Goal: Information Seeking & Learning: Check status

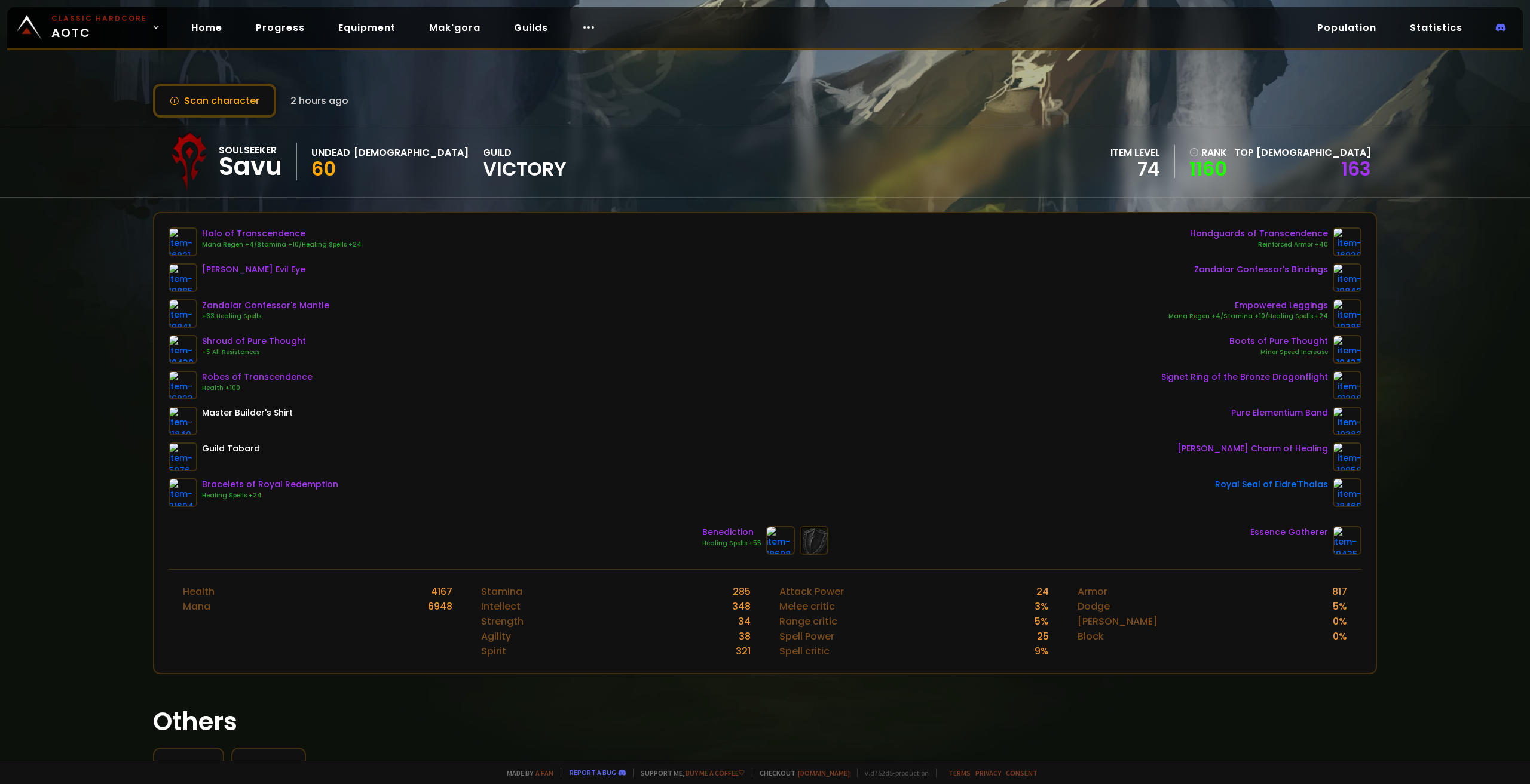
click at [573, 155] on div "Soulseeker Savu Undead Priest 60 guild Victory item level 74 rank 1160 Top Prie…" at bounding box center [765, 161] width 1224 height 71
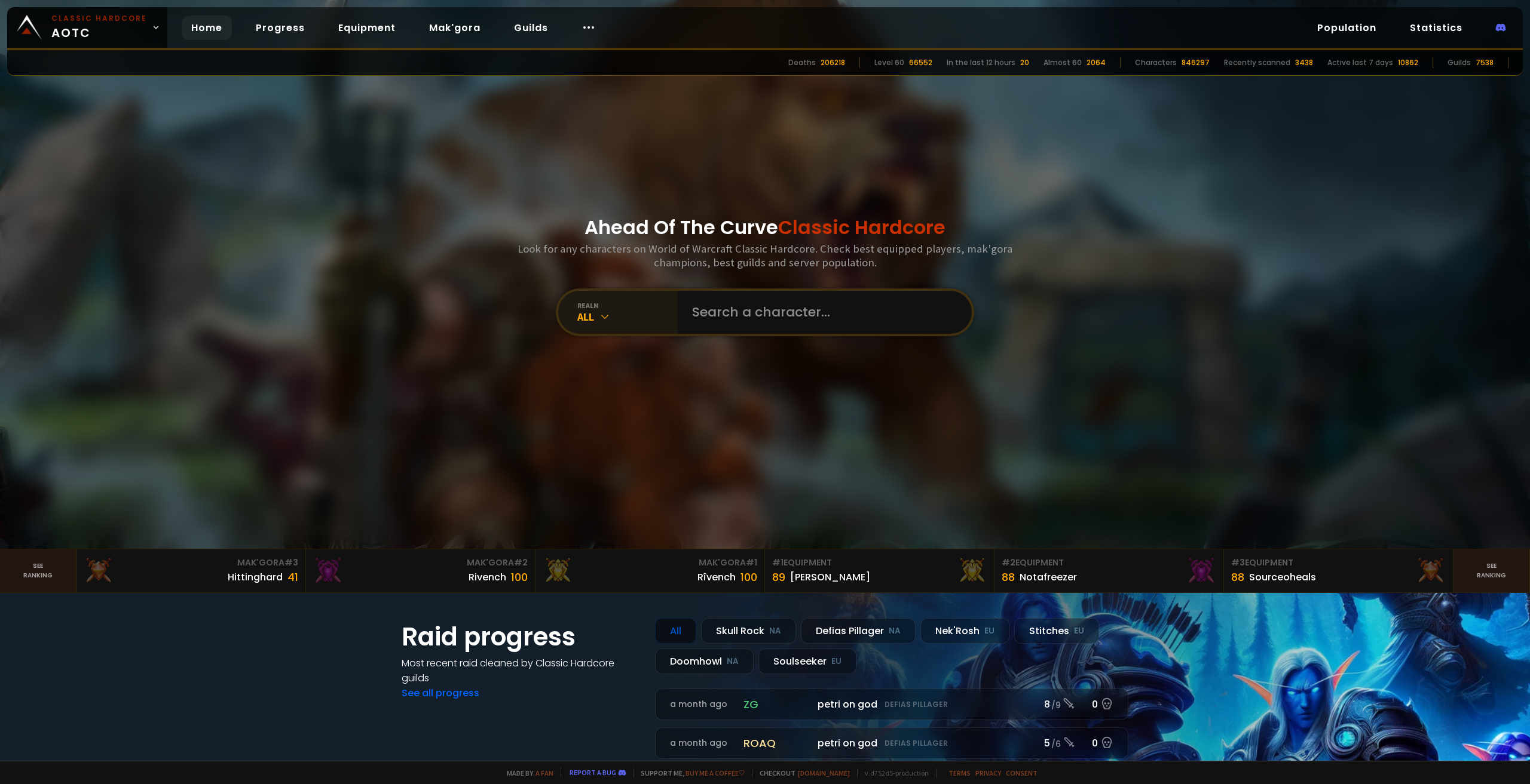
click at [600, 316] on icon at bounding box center [605, 316] width 12 height 12
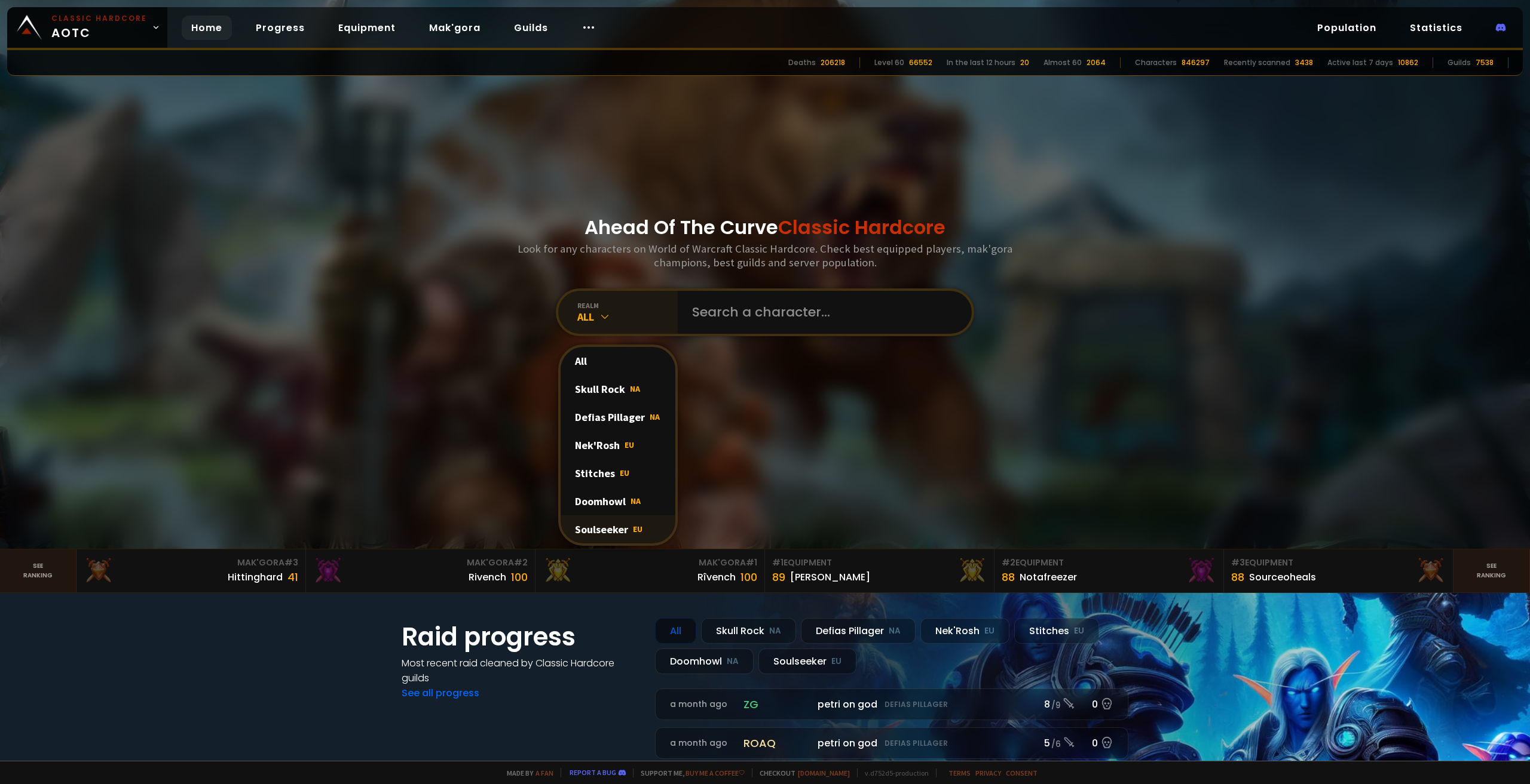
click at [588, 522] on div "Soulseeker EU" at bounding box center [618, 530] width 114 height 28
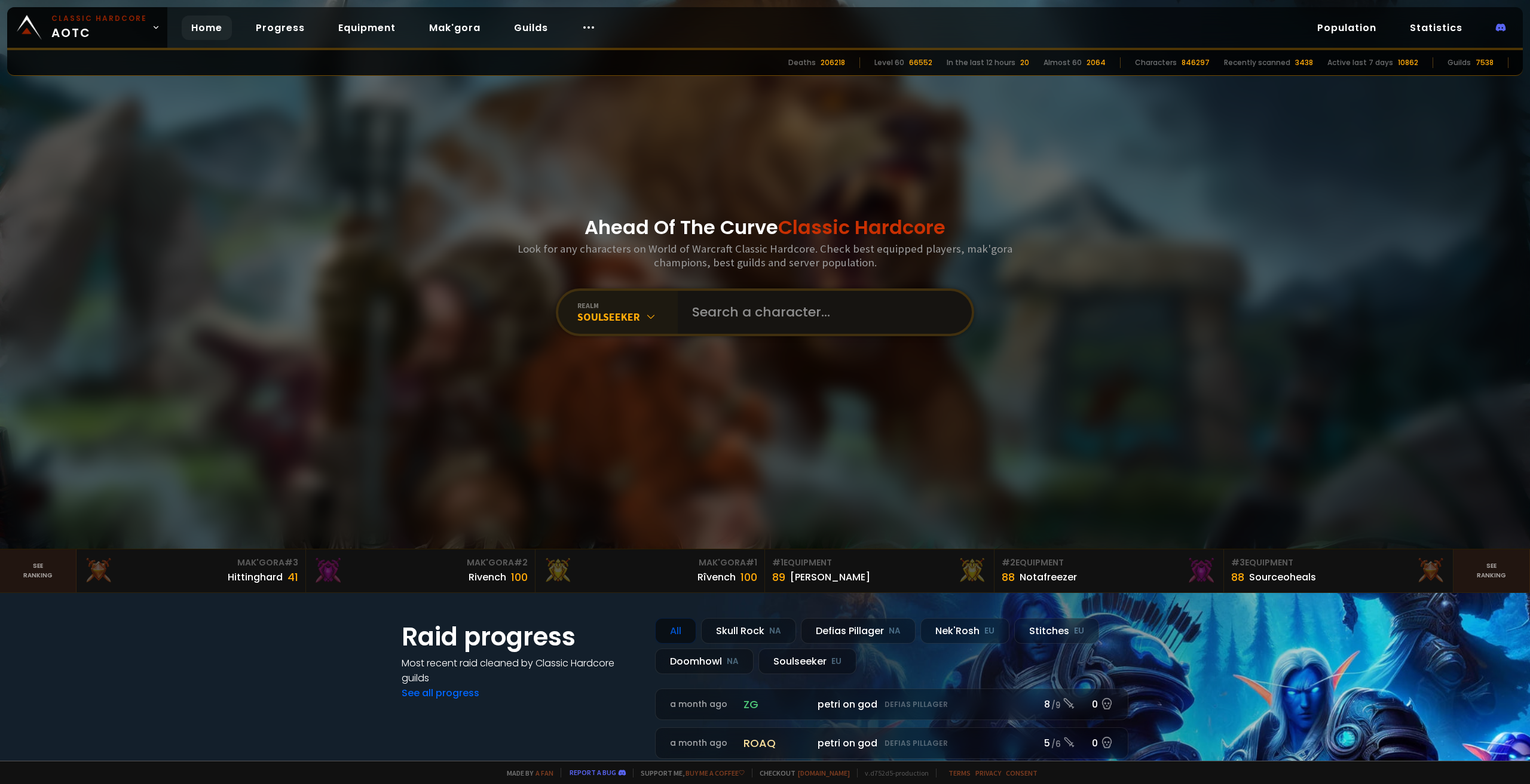
click at [722, 312] on input "text" at bounding box center [820, 312] width 273 height 43
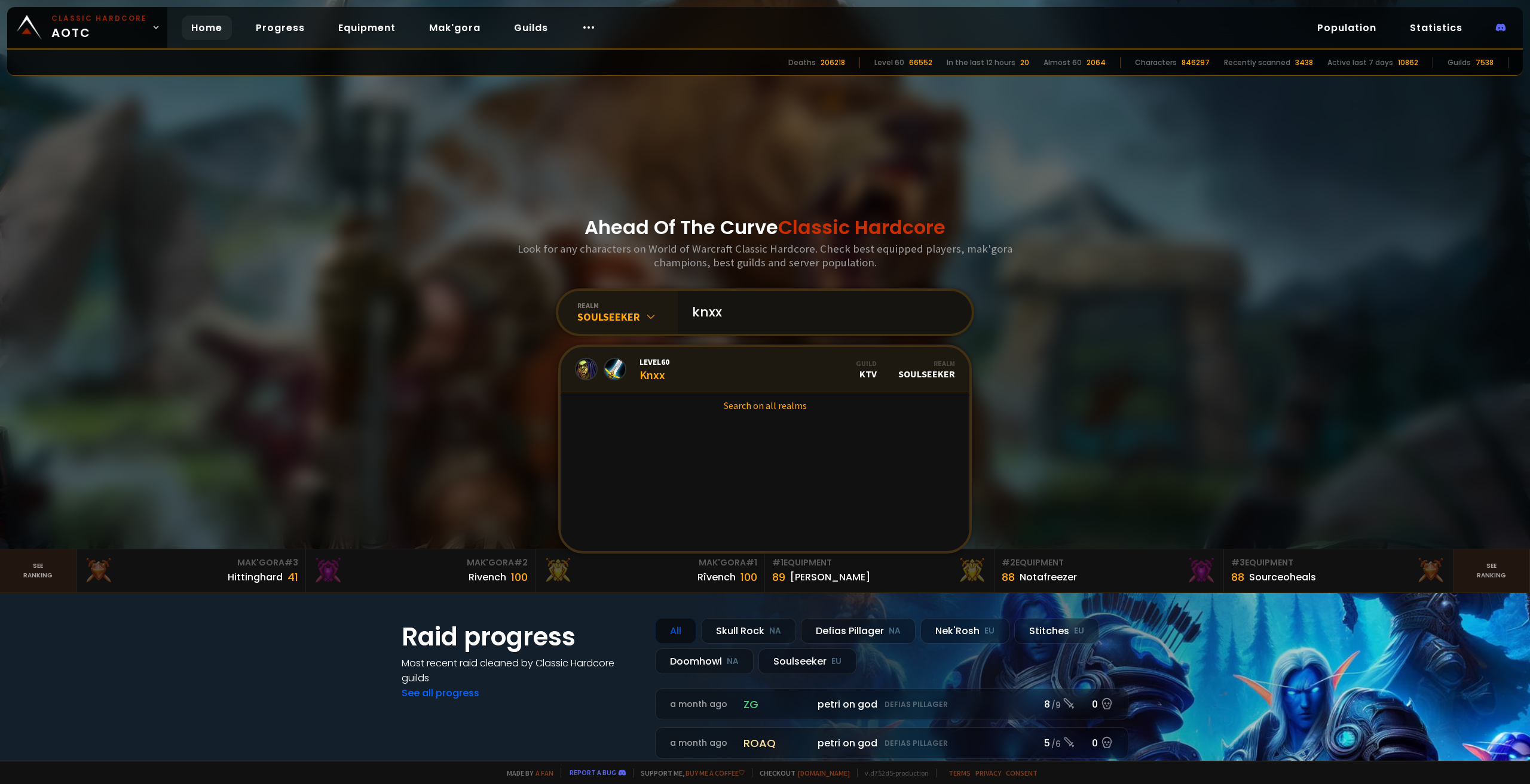
type input "knxx"
click at [664, 369] on div "Level 60 Knxx" at bounding box center [654, 370] width 30 height 26
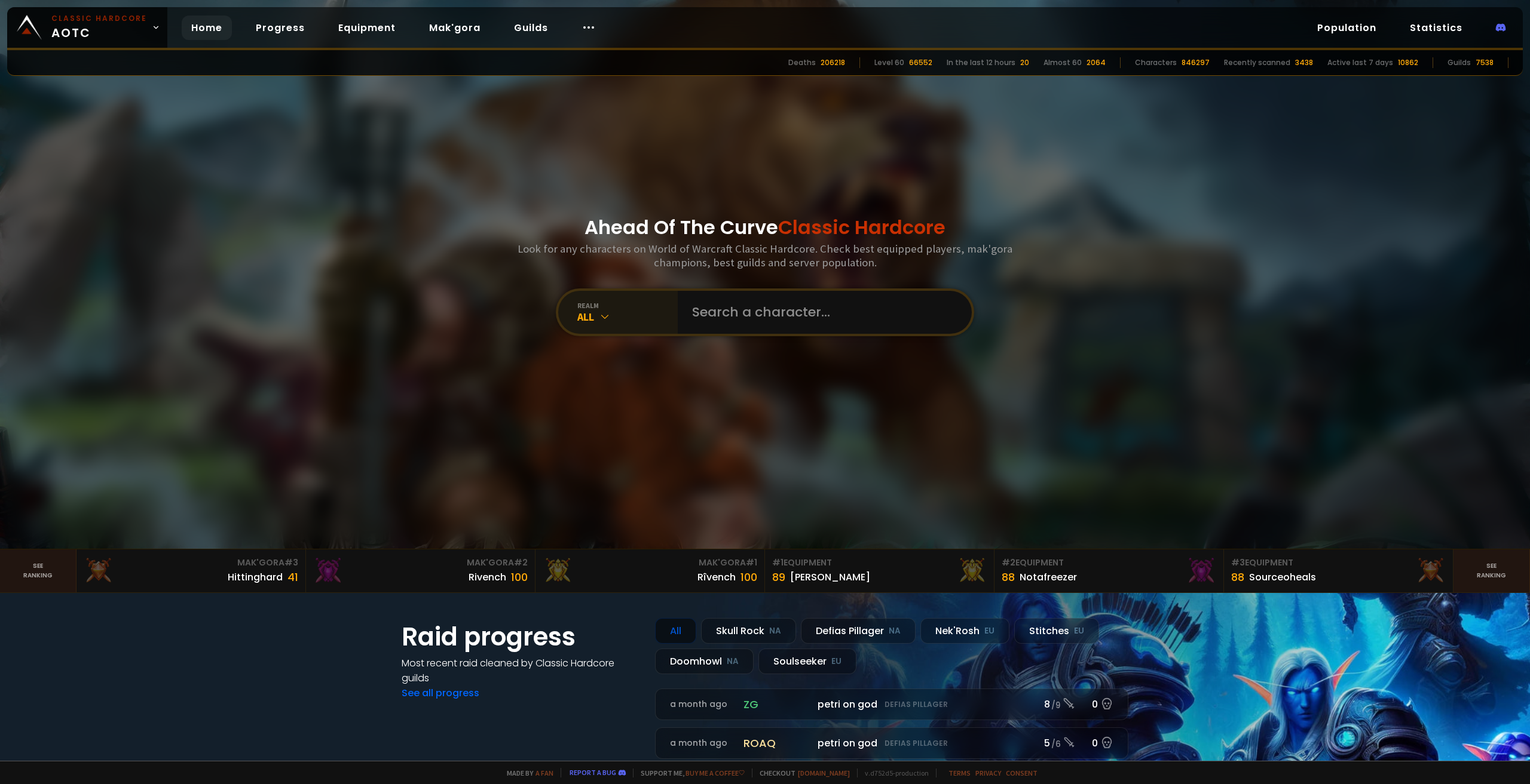
click at [649, 310] on div "All" at bounding box center [627, 317] width 101 height 14
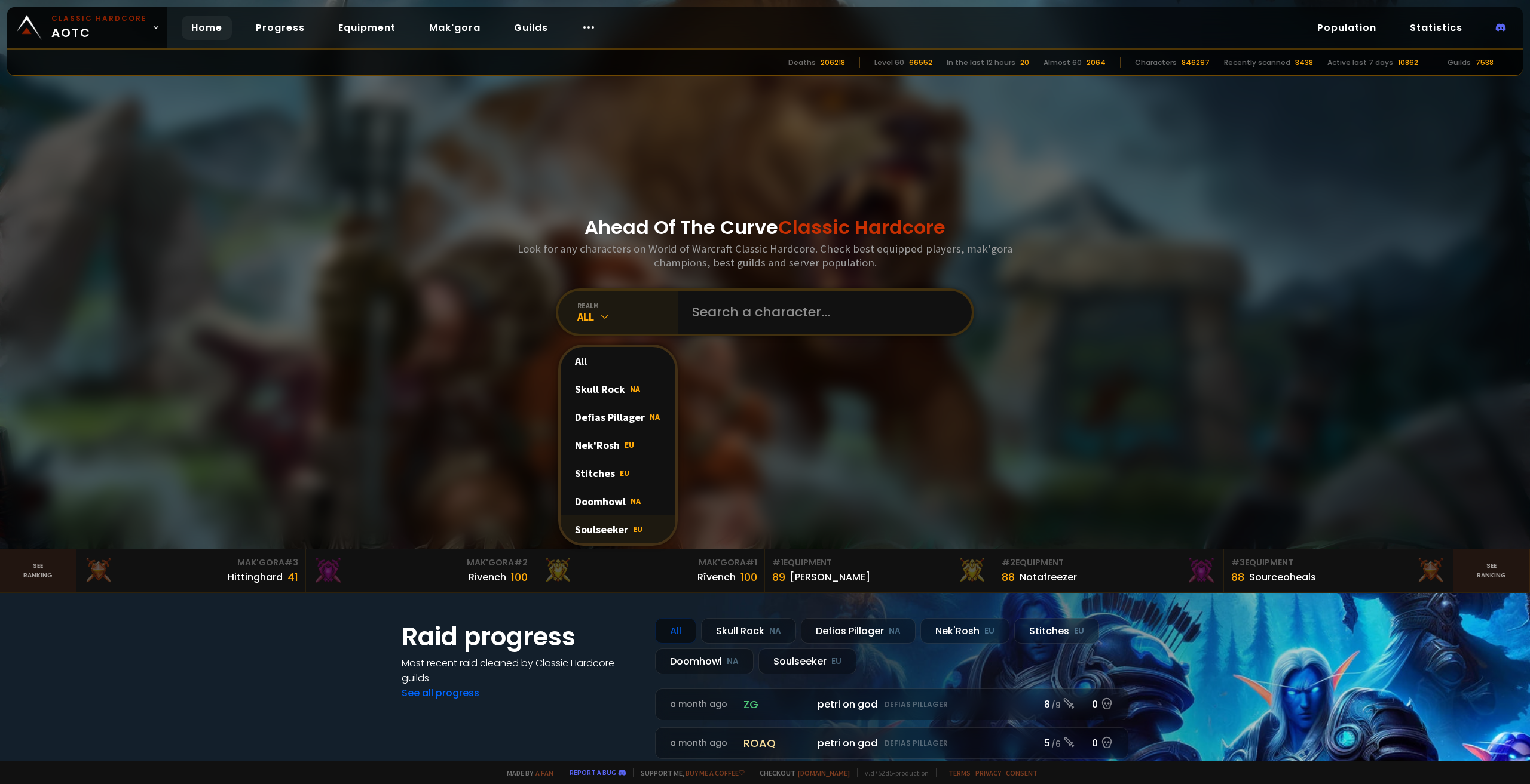
click at [594, 529] on div "Soulseeker EU" at bounding box center [618, 530] width 114 height 28
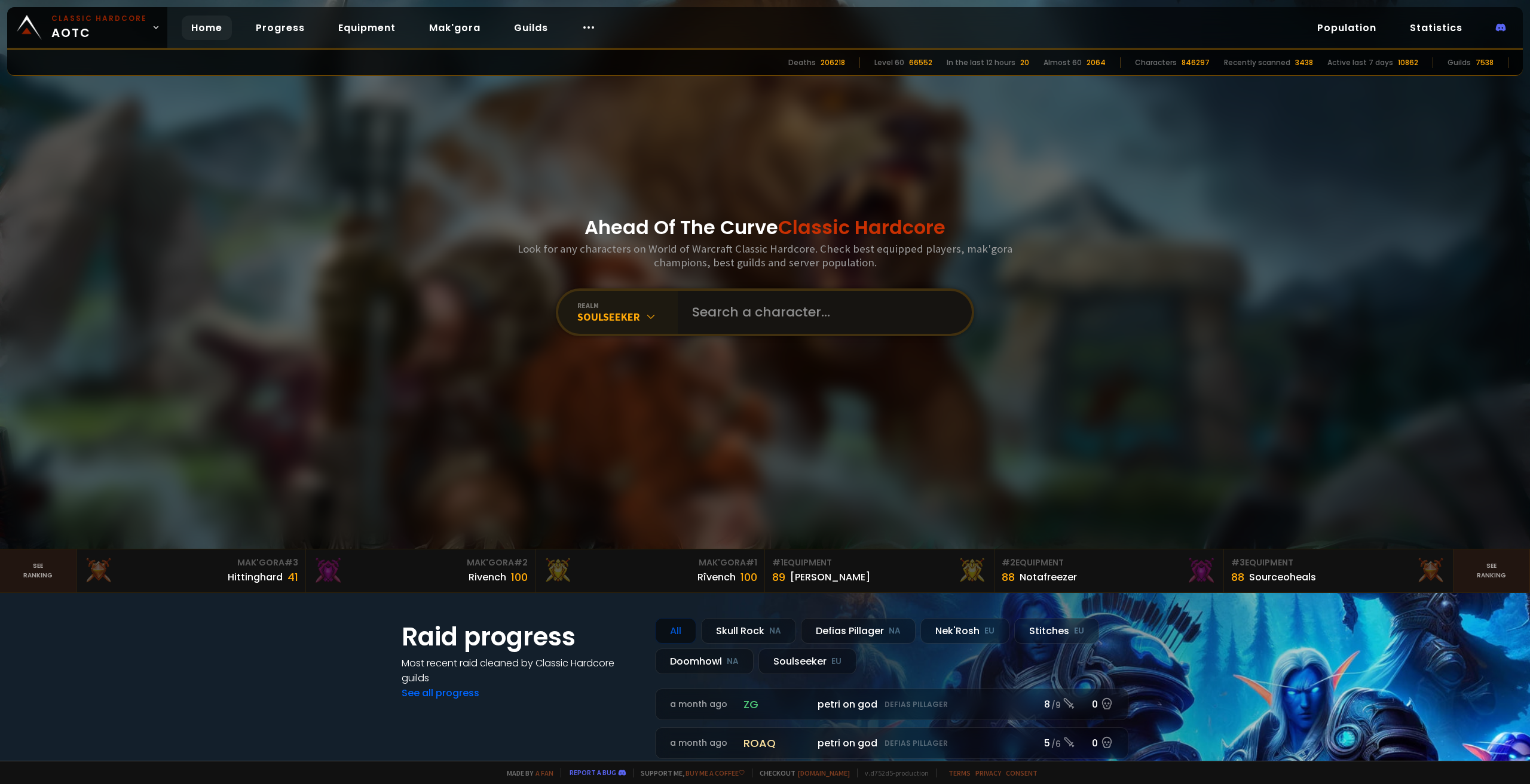
click at [760, 301] on input "text" at bounding box center [820, 312] width 273 height 43
type input "viterok"
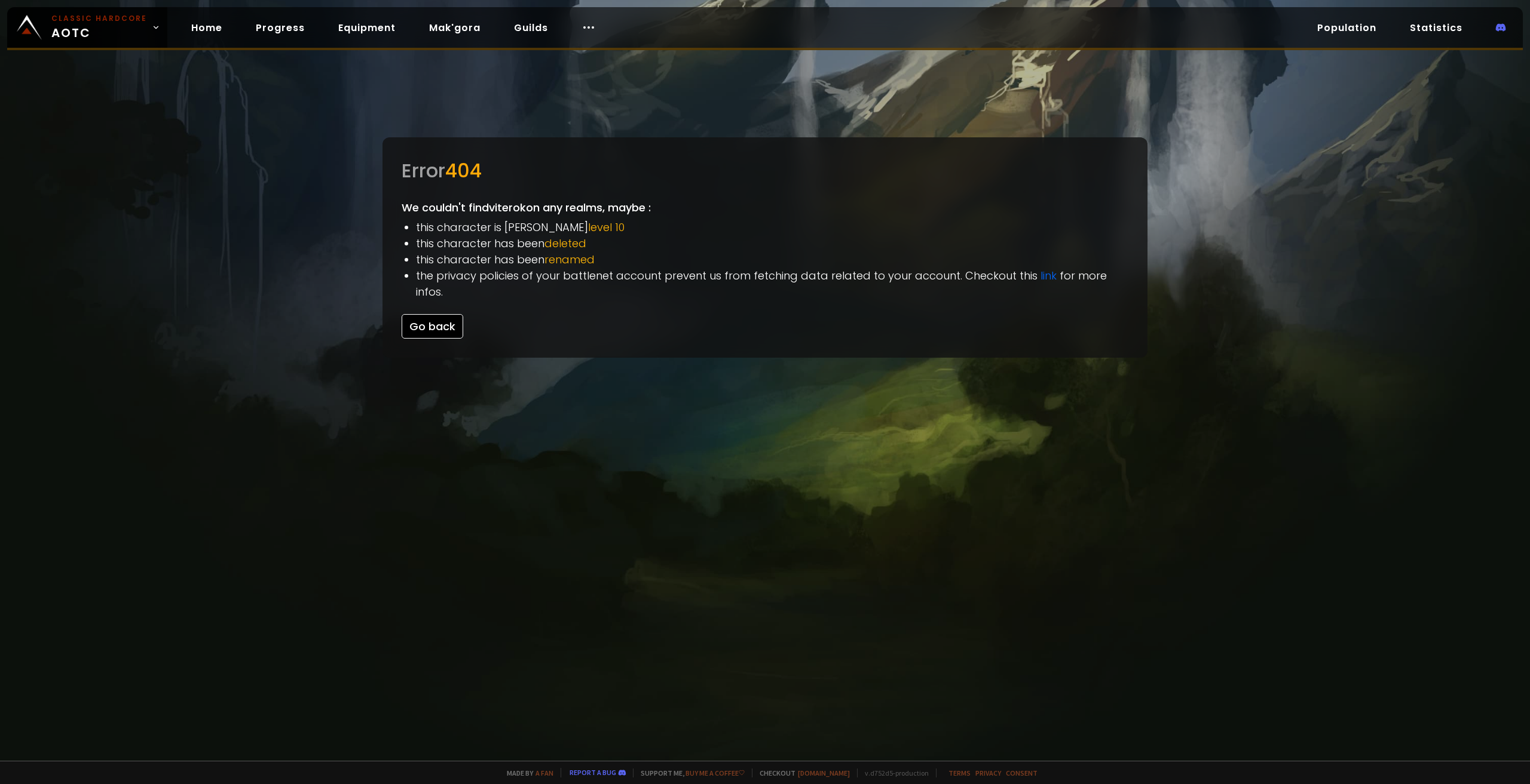
click at [427, 316] on button "Go back" at bounding box center [433, 326] width 62 height 24
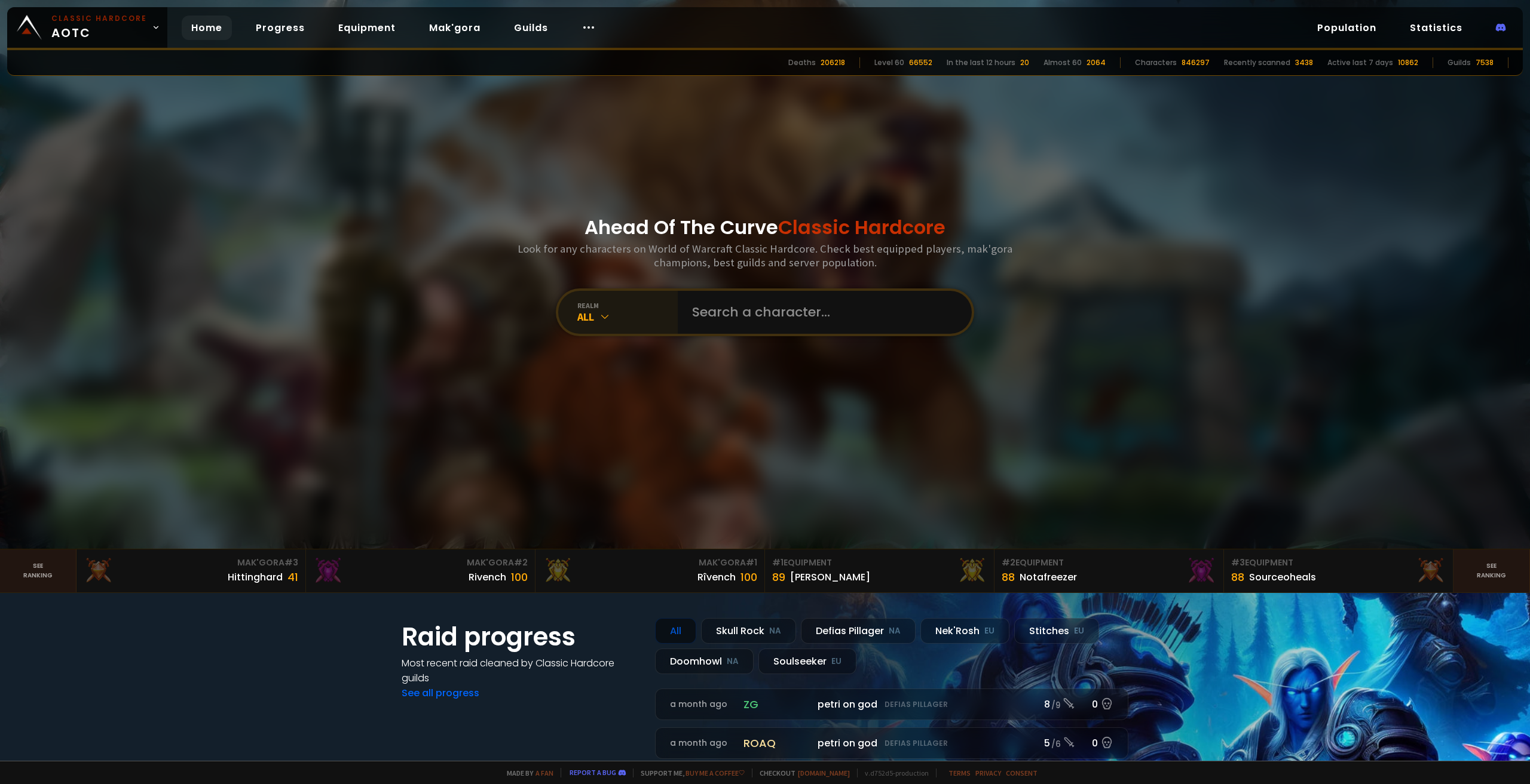
click at [636, 305] on div "realm" at bounding box center [627, 305] width 101 height 9
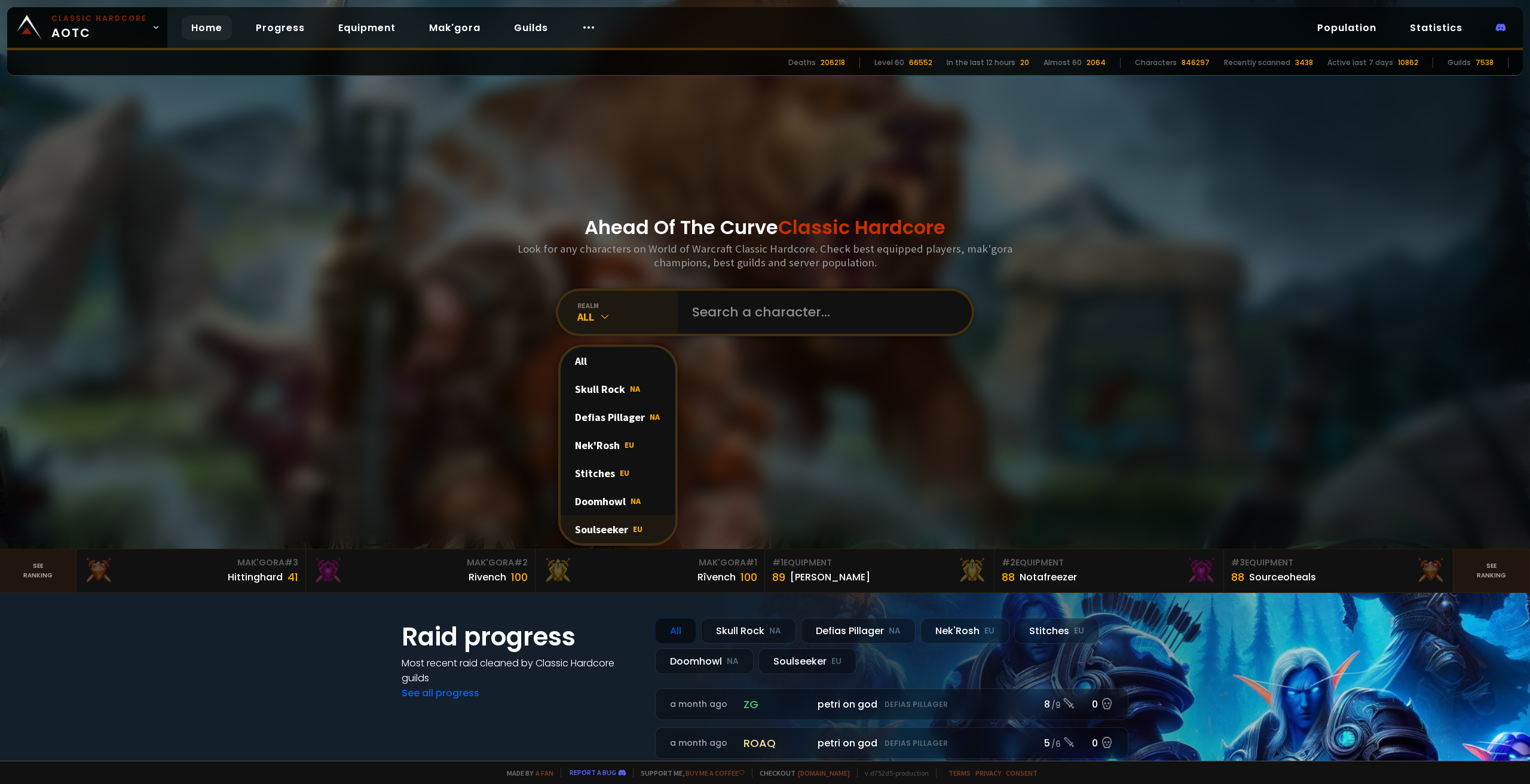
click at [614, 527] on div "Soulseeker EU" at bounding box center [618, 530] width 114 height 28
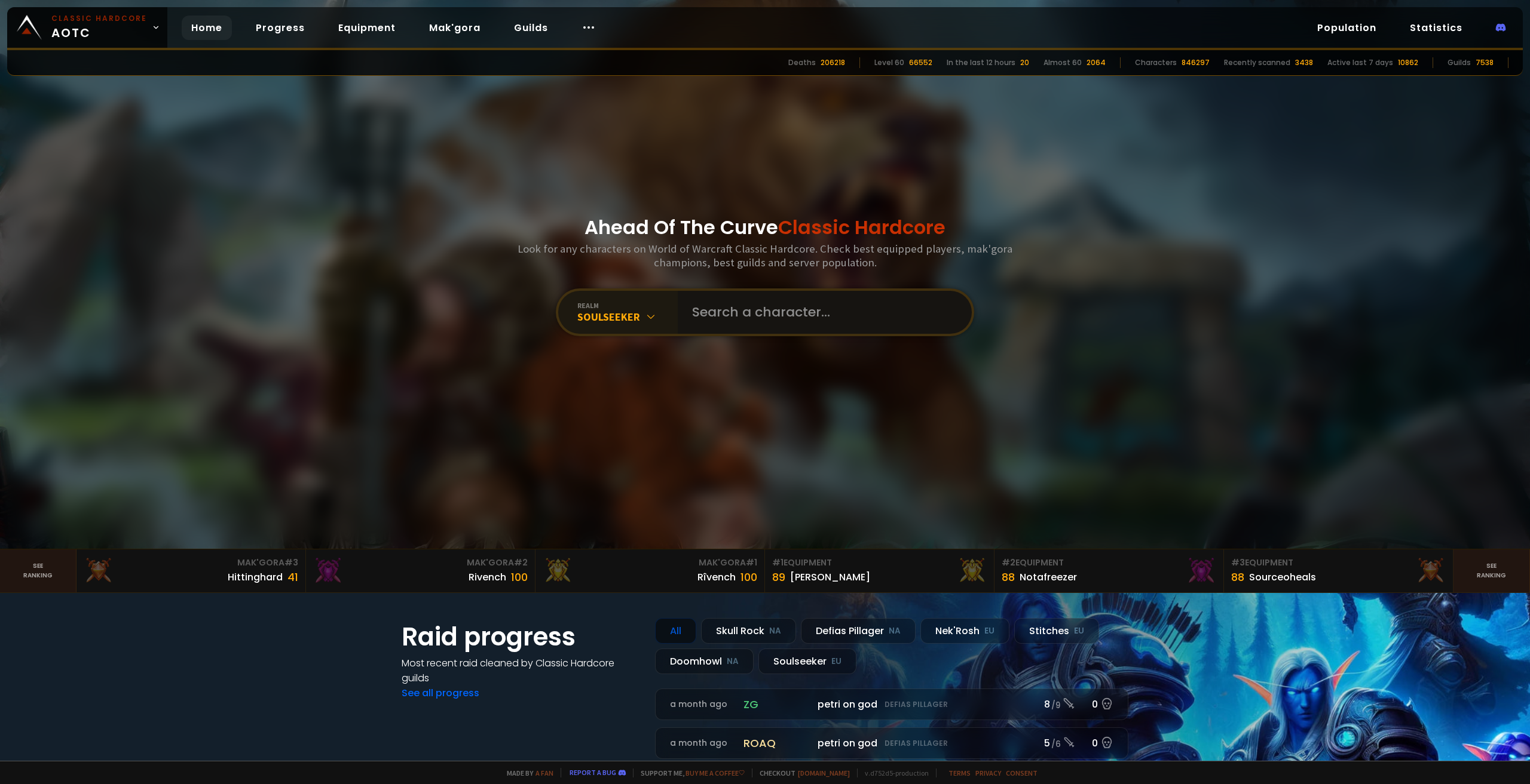
click at [759, 322] on input "text" at bounding box center [820, 312] width 273 height 43
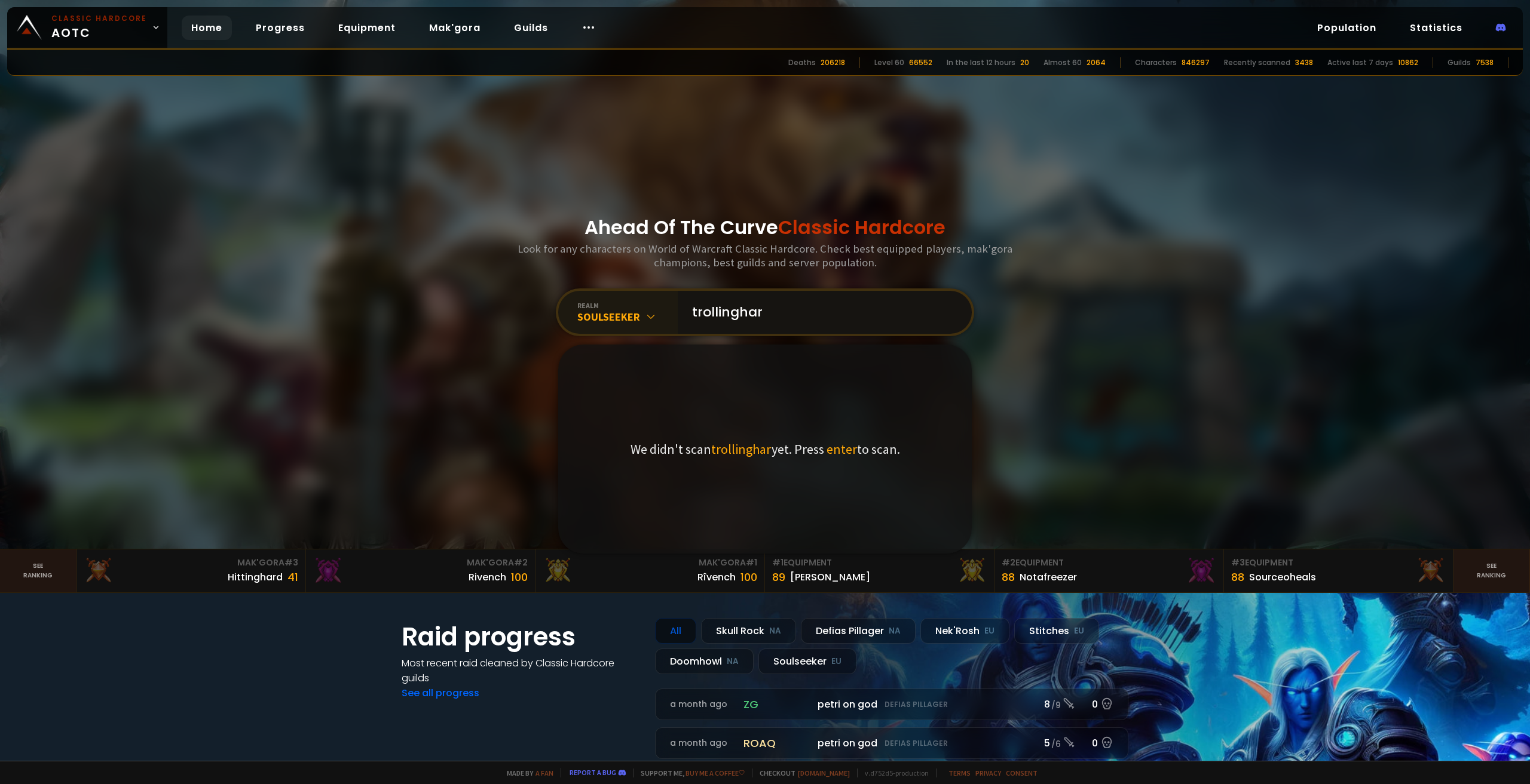
type input "trollinghard"
